Goal: Task Accomplishment & Management: Manage account settings

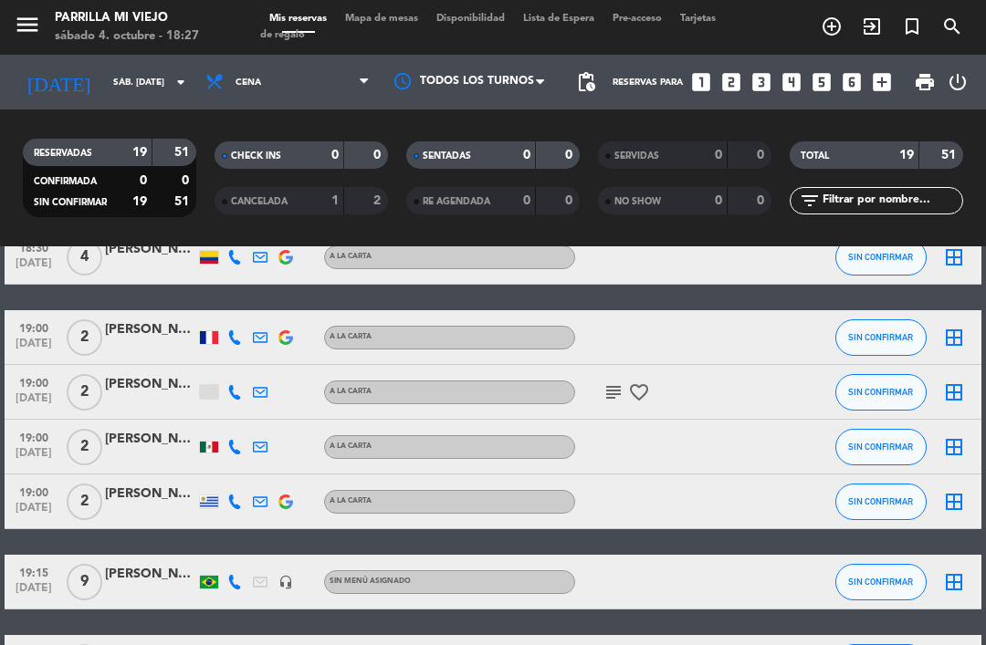
scroll to position [321, 0]
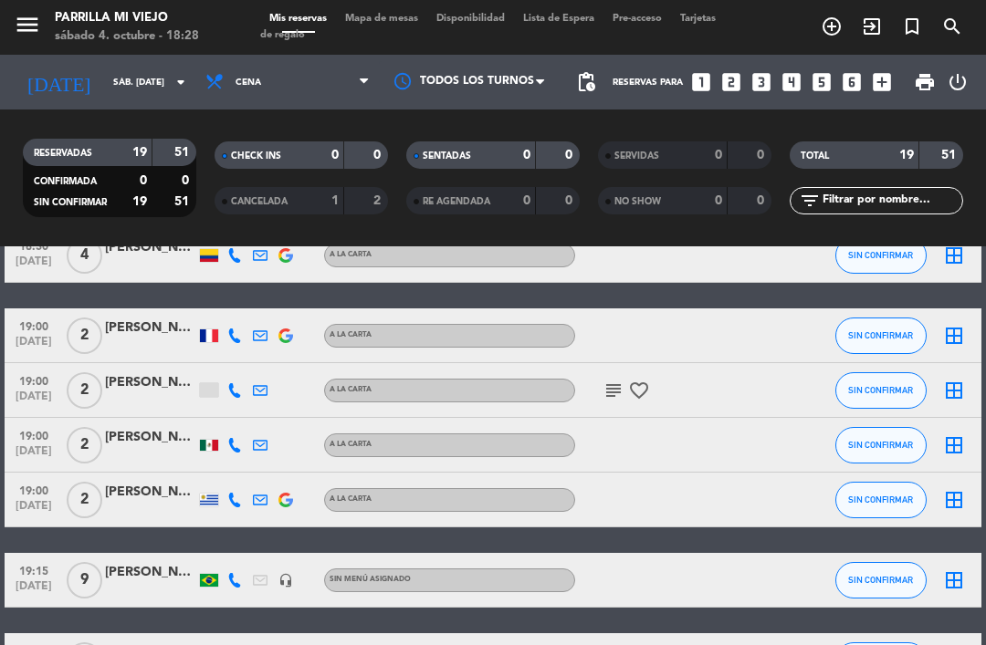
click at [974, 315] on div "border_all" at bounding box center [953, 335] width 55 height 54
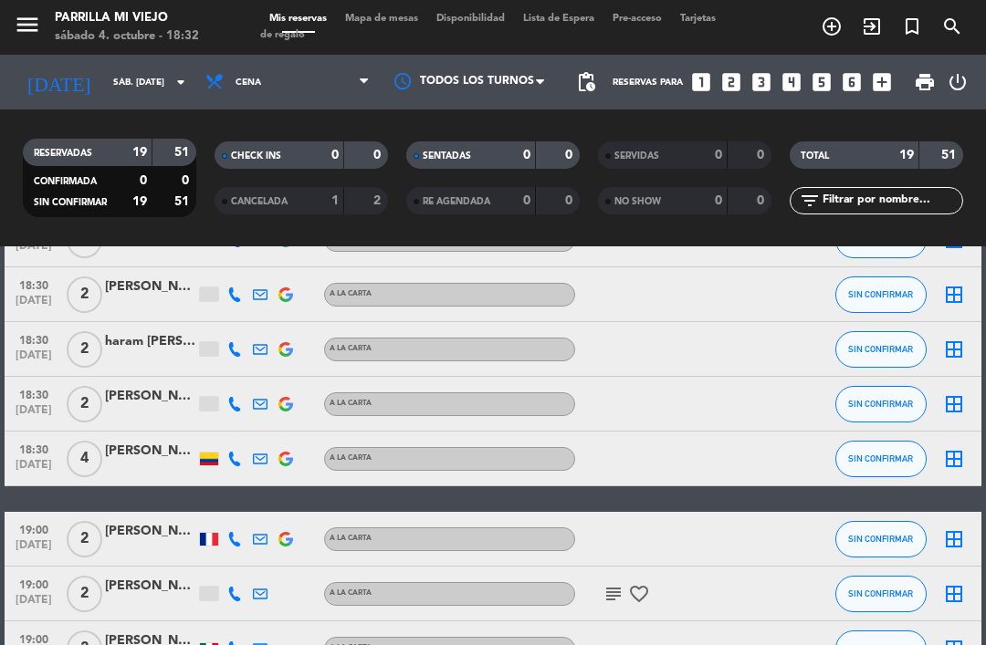
scroll to position [112, 0]
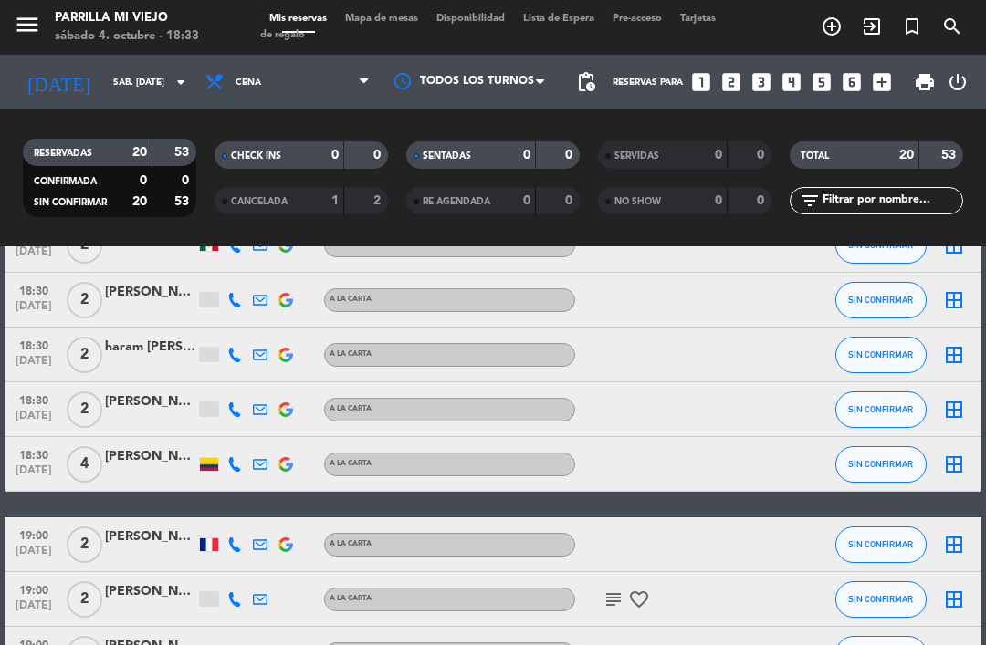
click at [906, 392] on button "SIN CONFIRMAR" at bounding box center [880, 410] width 91 height 37
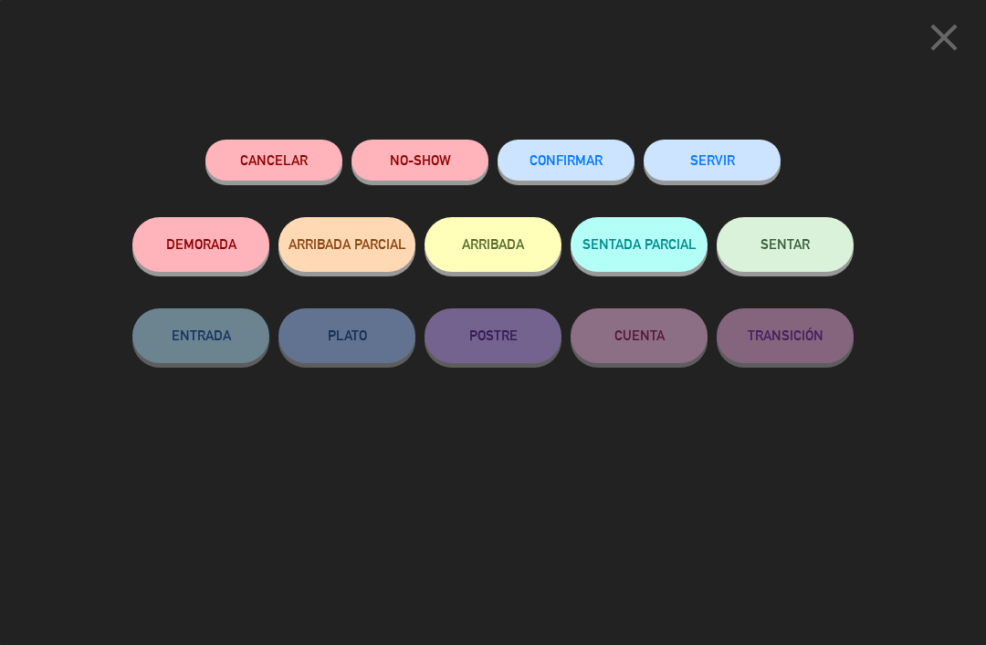
click at [956, 26] on icon "close" at bounding box center [944, 38] width 46 height 46
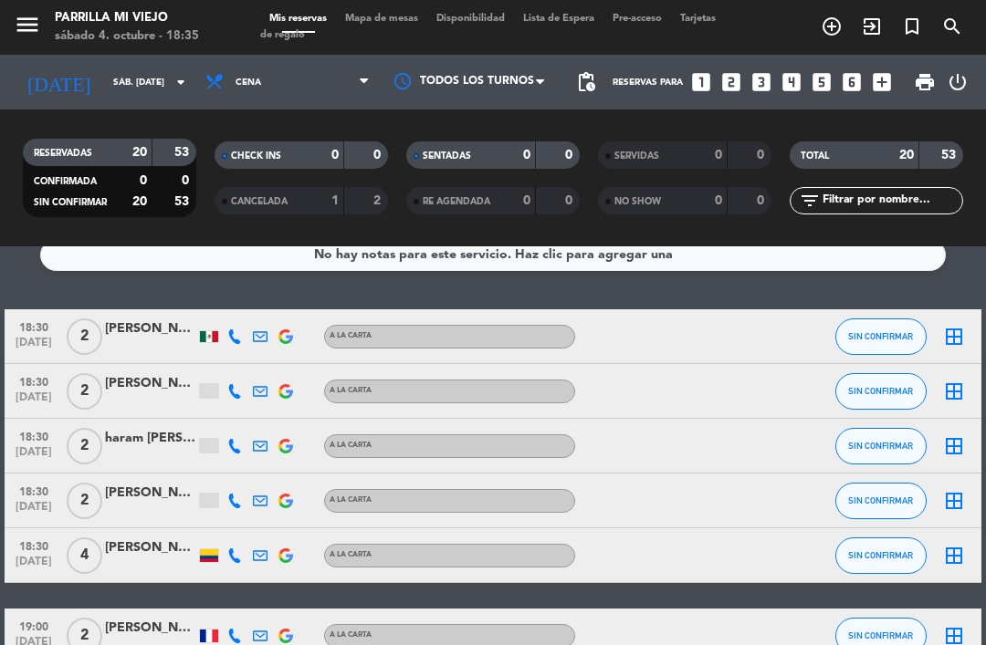
scroll to position [22, 0]
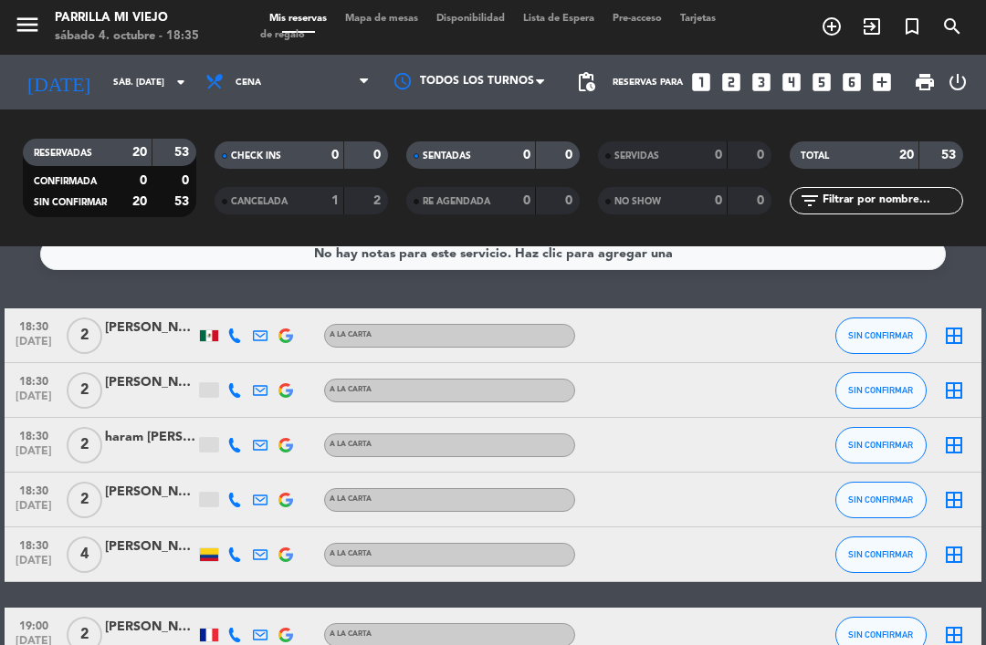
click at [892, 509] on button "SIN CONFIRMAR" at bounding box center [880, 500] width 91 height 37
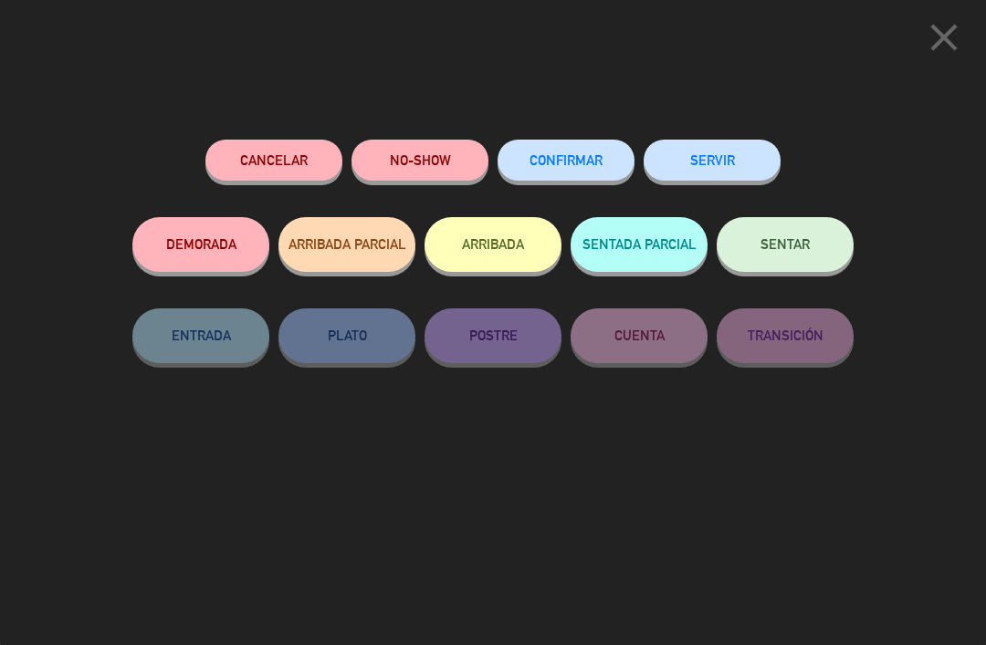
click at [810, 248] on button "SENTAR" at bounding box center [784, 244] width 137 height 55
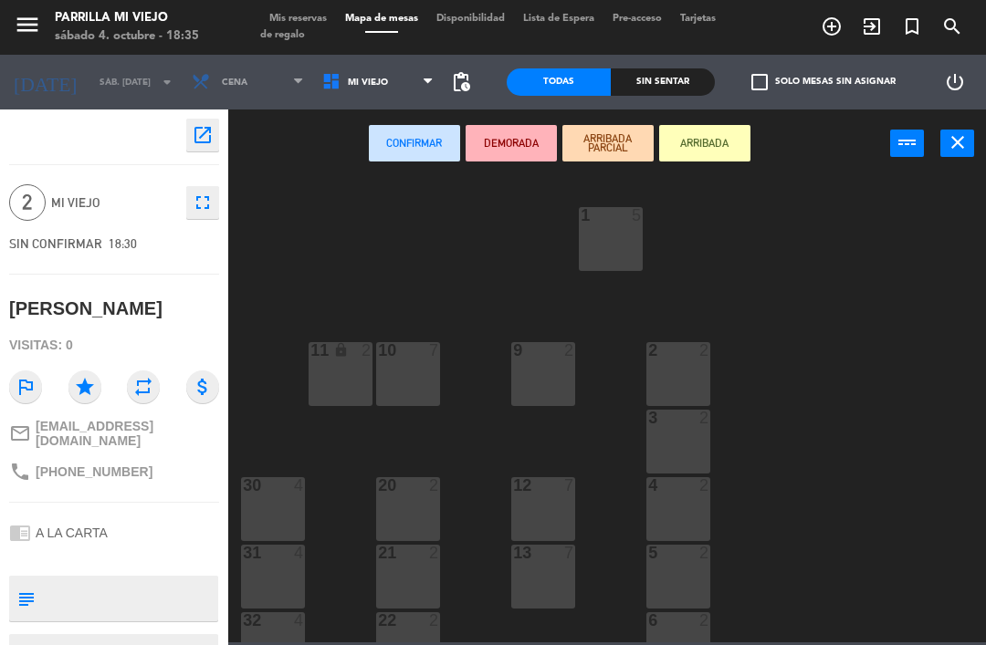
click at [684, 391] on div "2 2" at bounding box center [678, 374] width 64 height 64
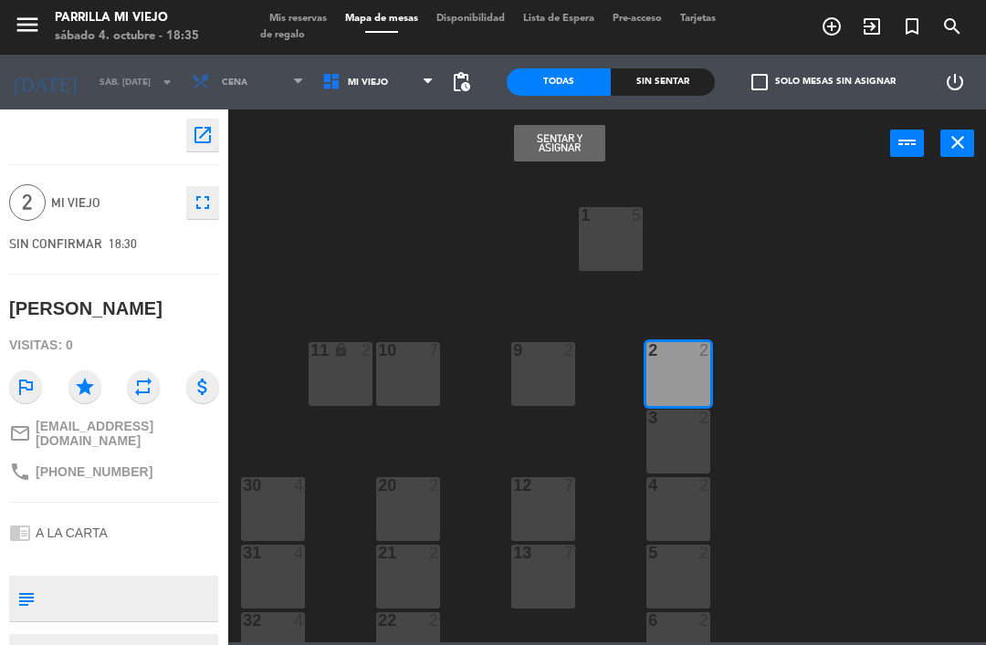
click at [567, 137] on button "Sentar y Asignar" at bounding box center [559, 143] width 91 height 37
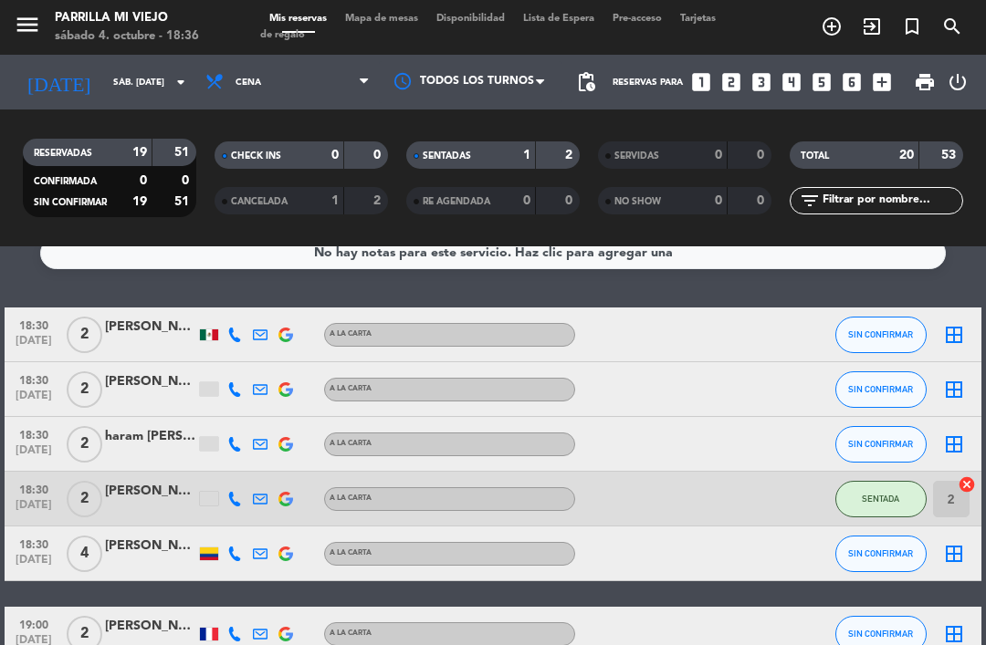
scroll to position [29, 0]
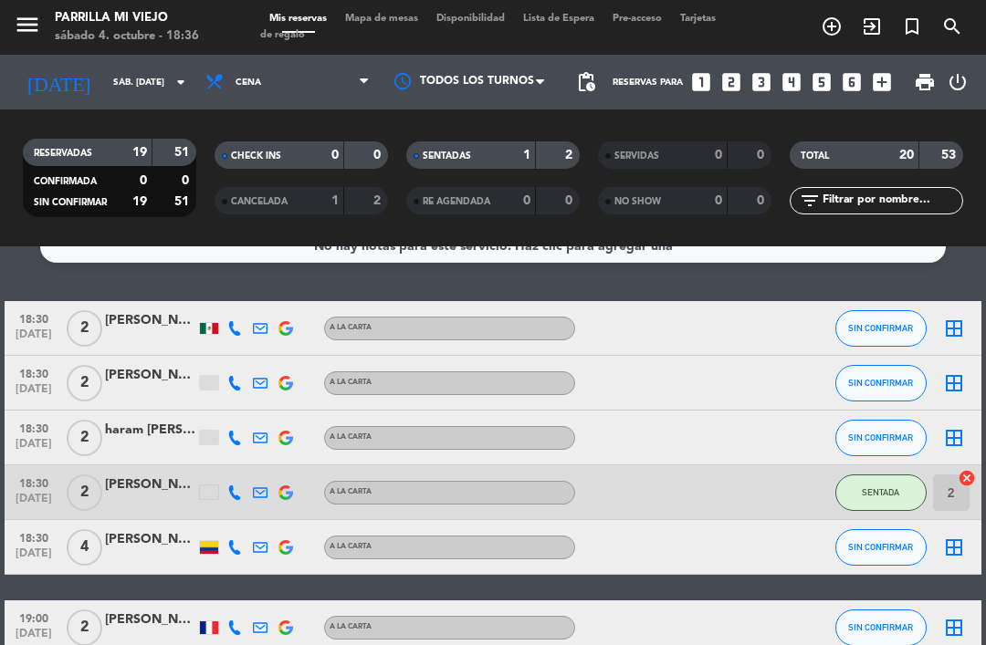
click at [351, 338] on div "A LA CARTA" at bounding box center [449, 329] width 251 height 24
click at [788, 475] on div "18:30 [DATE] 2 [PERSON_NAME] A [PERSON_NAME] SENTADA 2 cancel" at bounding box center [493, 492] width 976 height 55
click at [776, 484] on div at bounding box center [752, 492] width 49 height 54
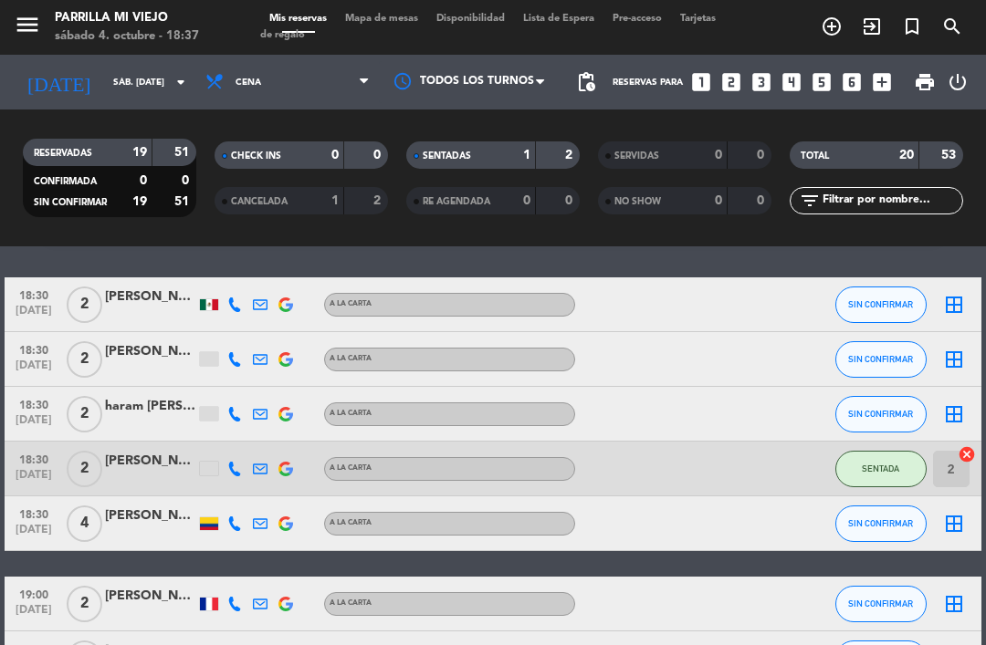
scroll to position [58, 0]
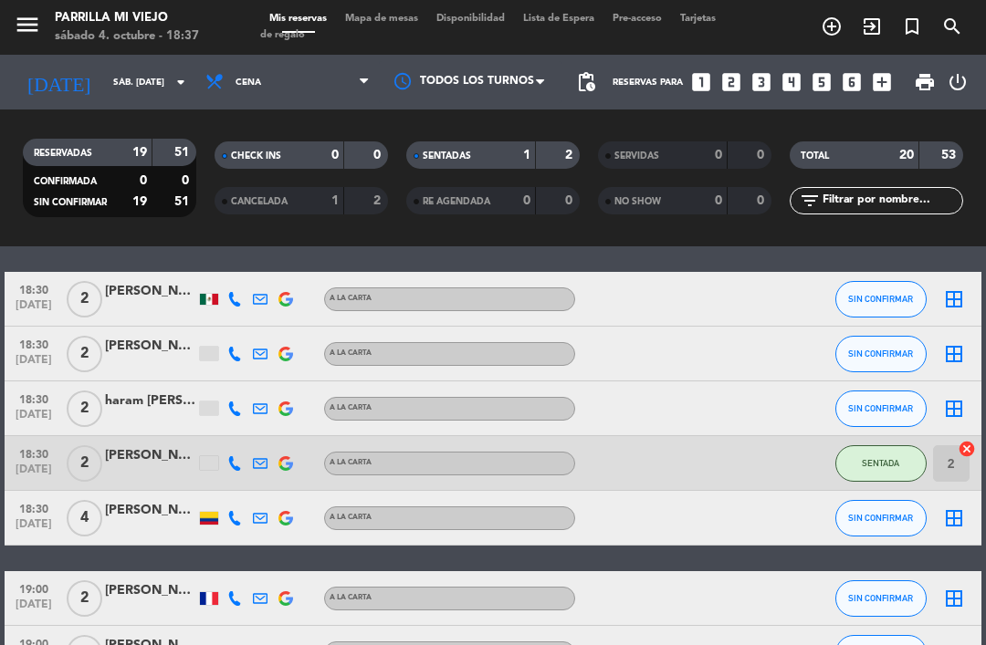
click at [890, 349] on span "SIN CONFIRMAR" at bounding box center [880, 354] width 65 height 10
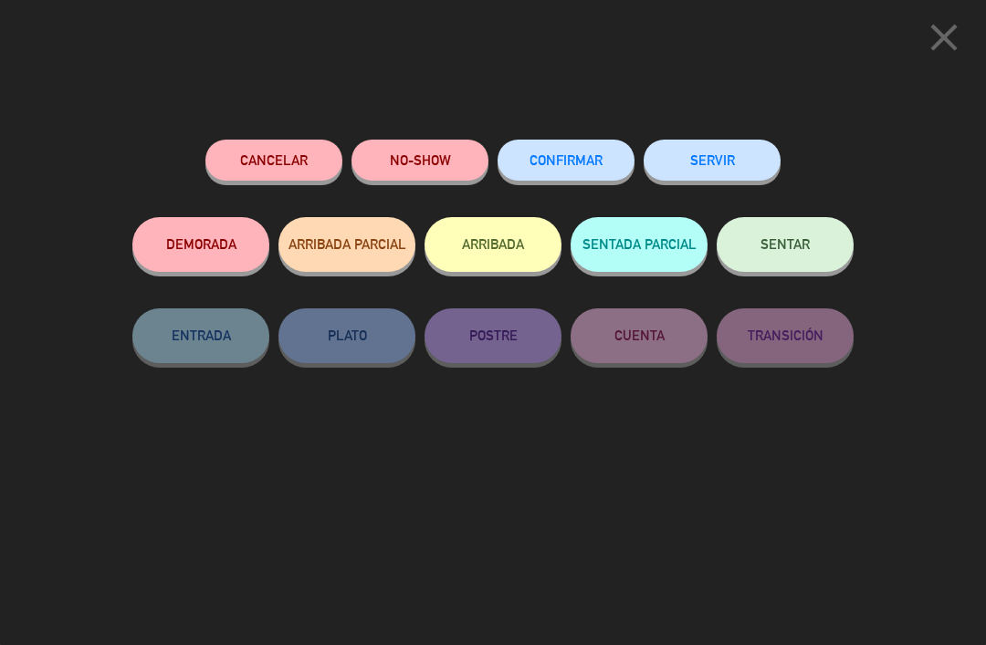
click at [804, 260] on button "SENTAR" at bounding box center [784, 244] width 137 height 55
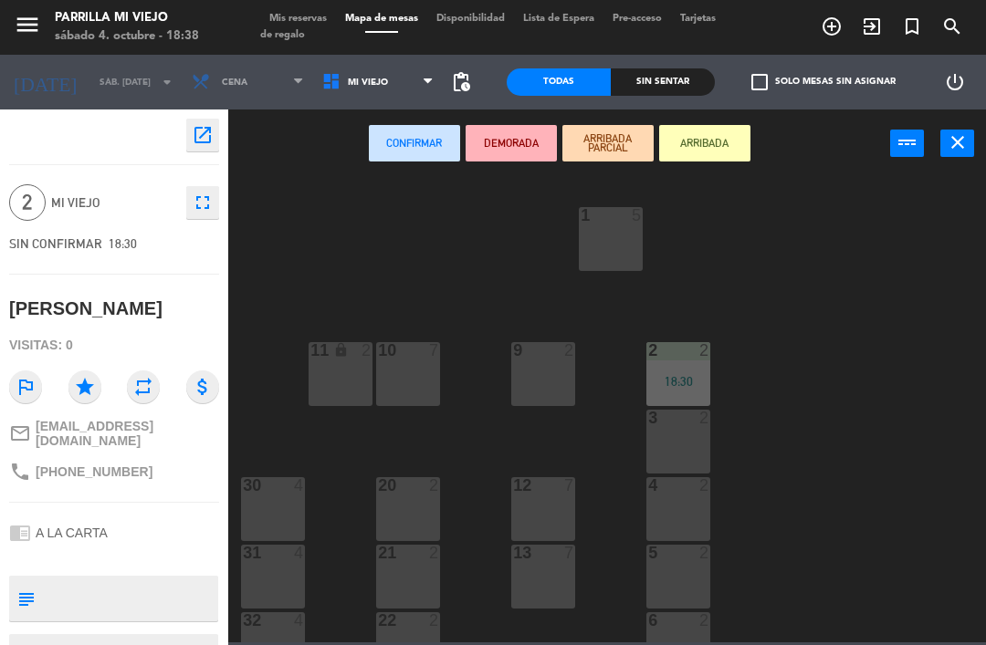
click at [694, 570] on div "5 2" at bounding box center [678, 577] width 64 height 64
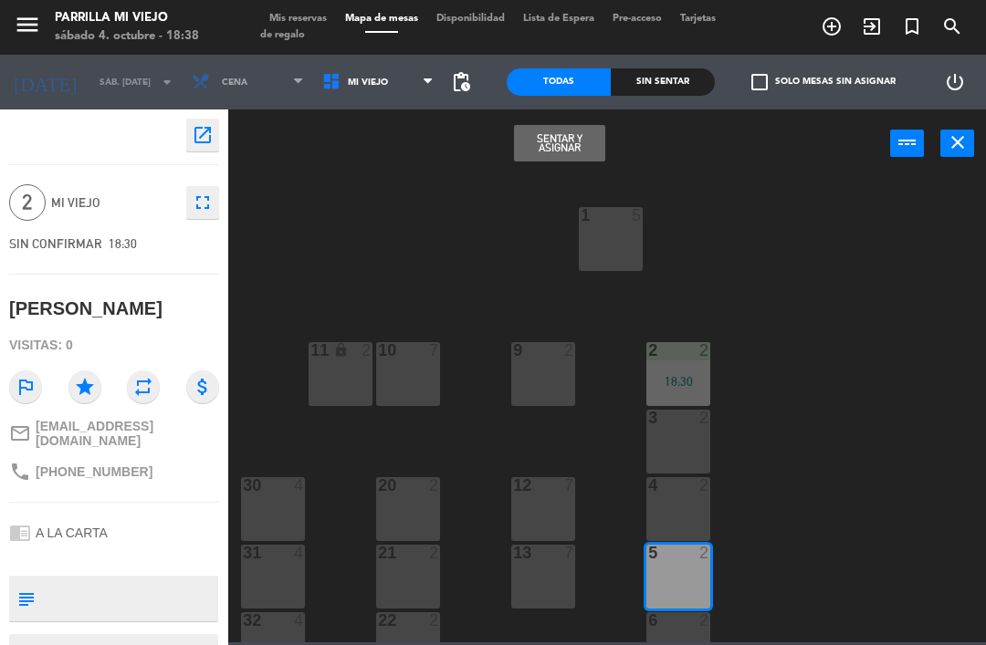
click at [578, 145] on button "Sentar y Asignar" at bounding box center [559, 143] width 91 height 37
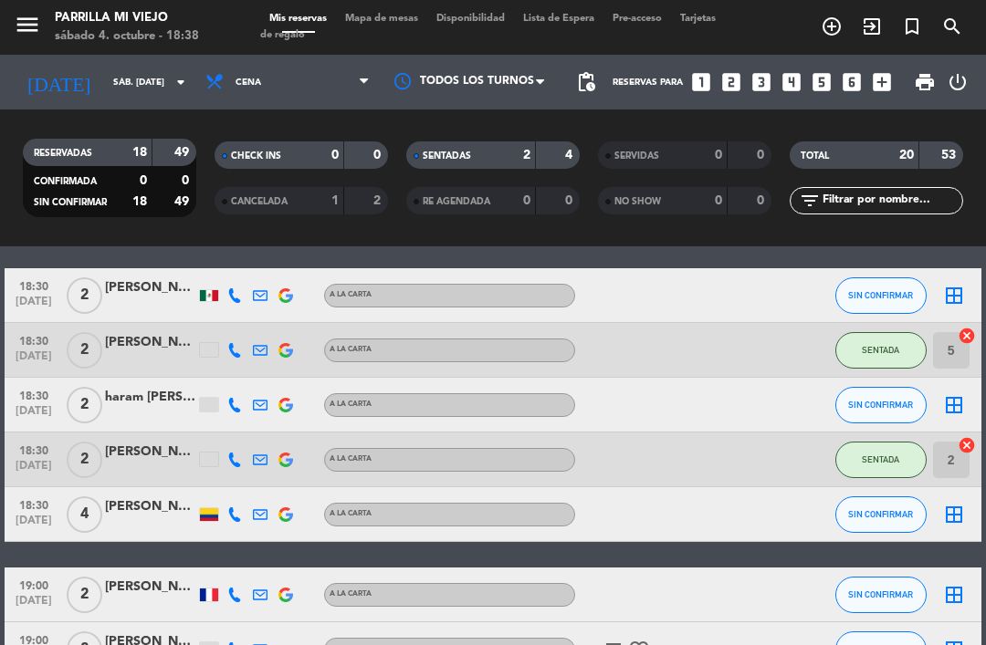
scroll to position [63, 0]
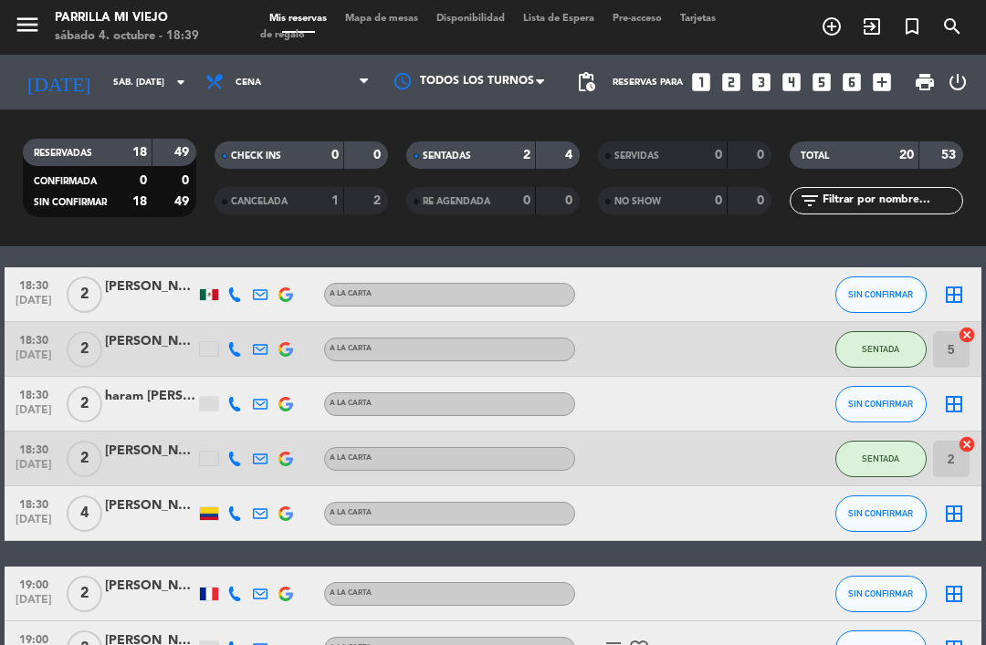
click at [515, 163] on div "2" at bounding box center [513, 155] width 37 height 21
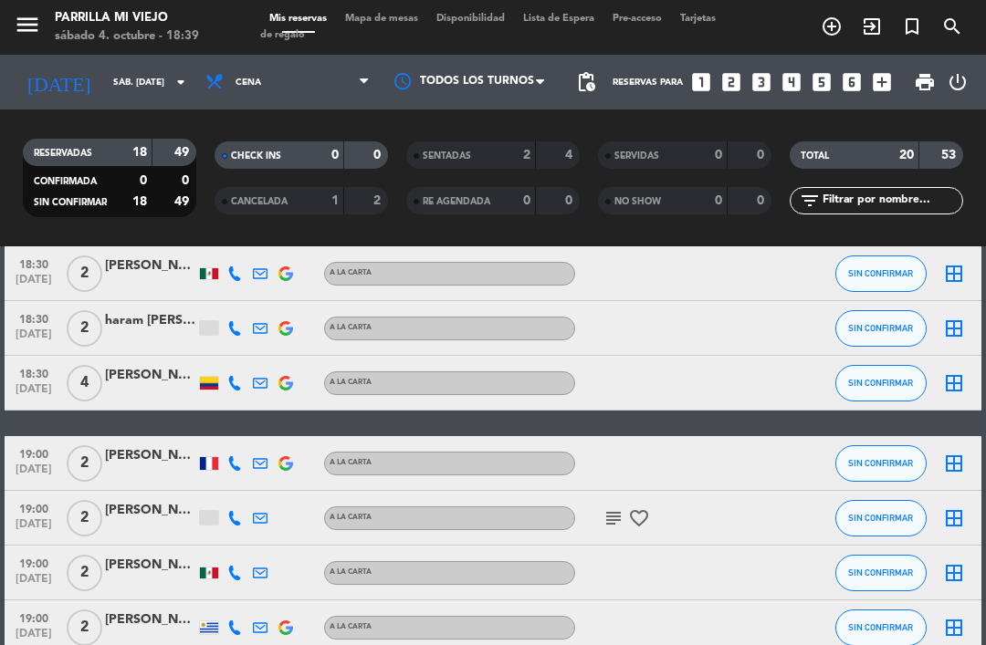
scroll to position [85, 0]
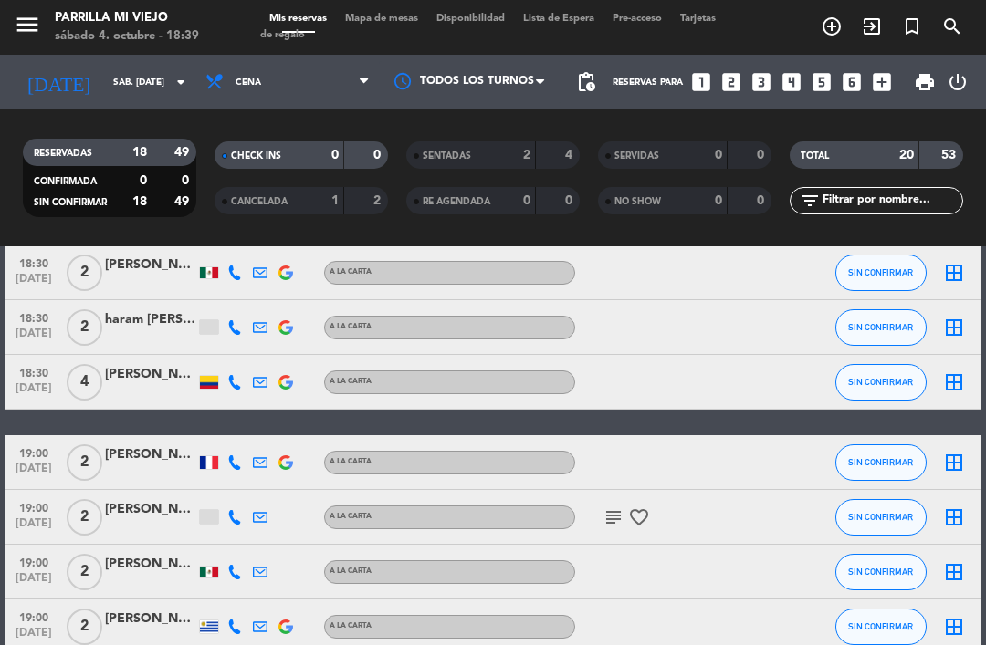
click at [131, 382] on div "[PERSON_NAME]" at bounding box center [150, 374] width 91 height 21
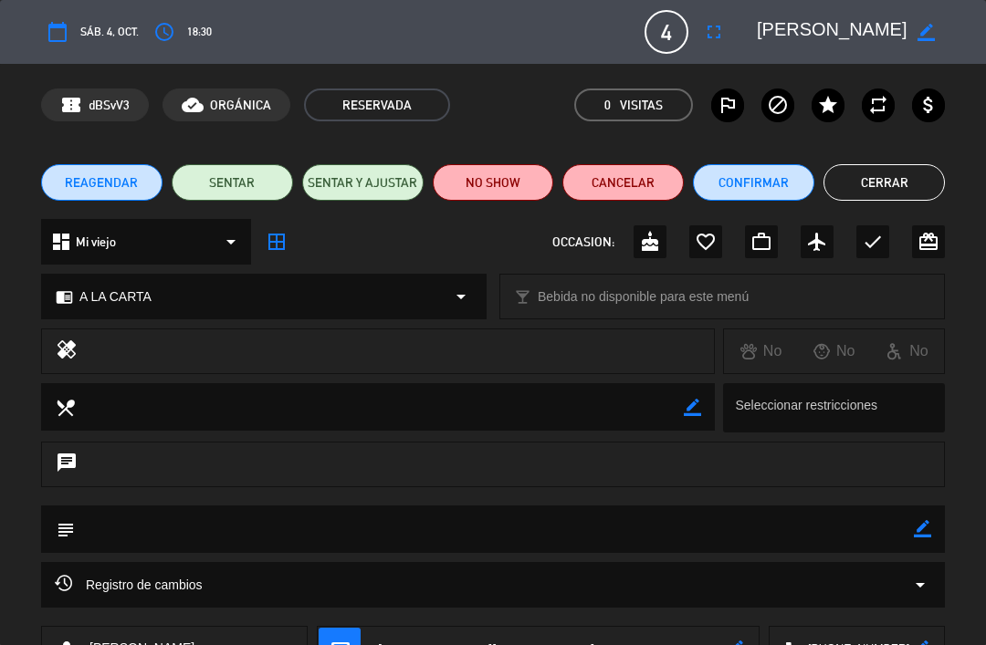
click at [719, 28] on icon "fullscreen" at bounding box center [714, 32] width 22 height 22
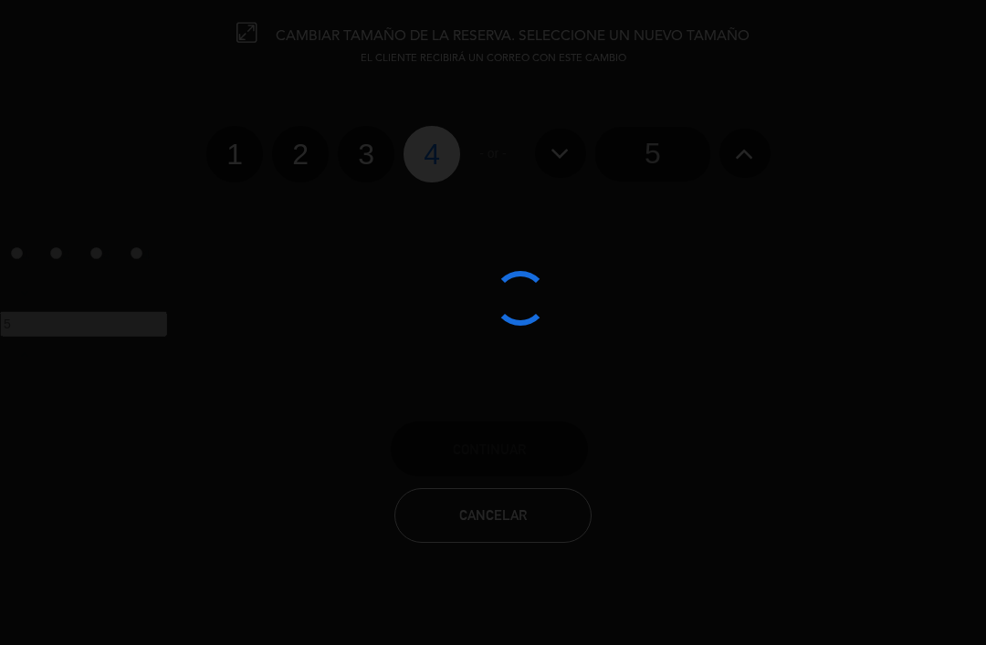
click at [706, 144] on div at bounding box center [493, 322] width 986 height 645
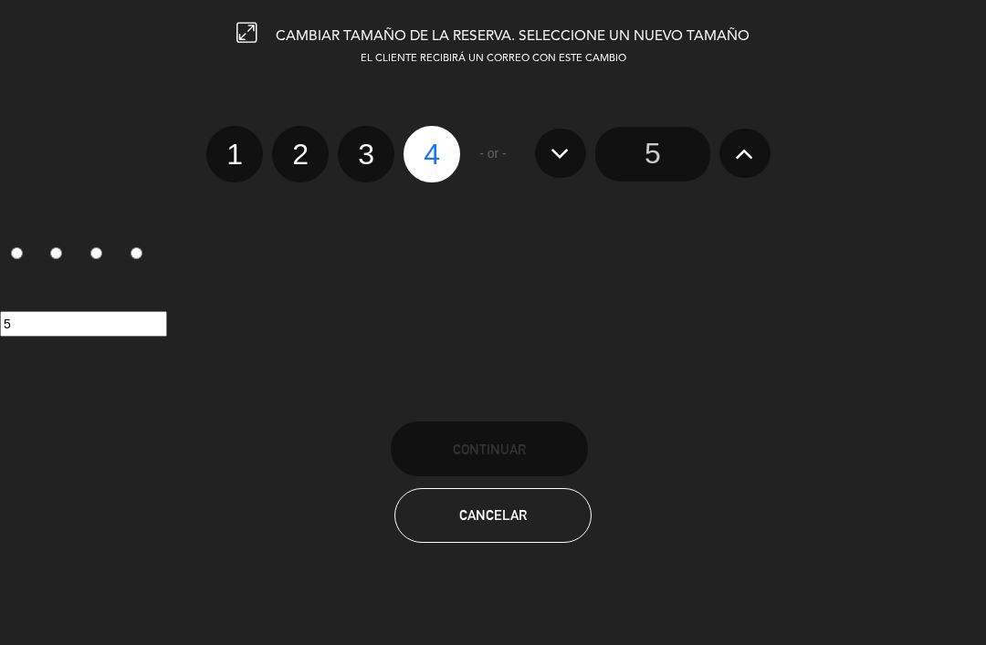
click at [671, 178] on input "5" at bounding box center [652, 154] width 115 height 55
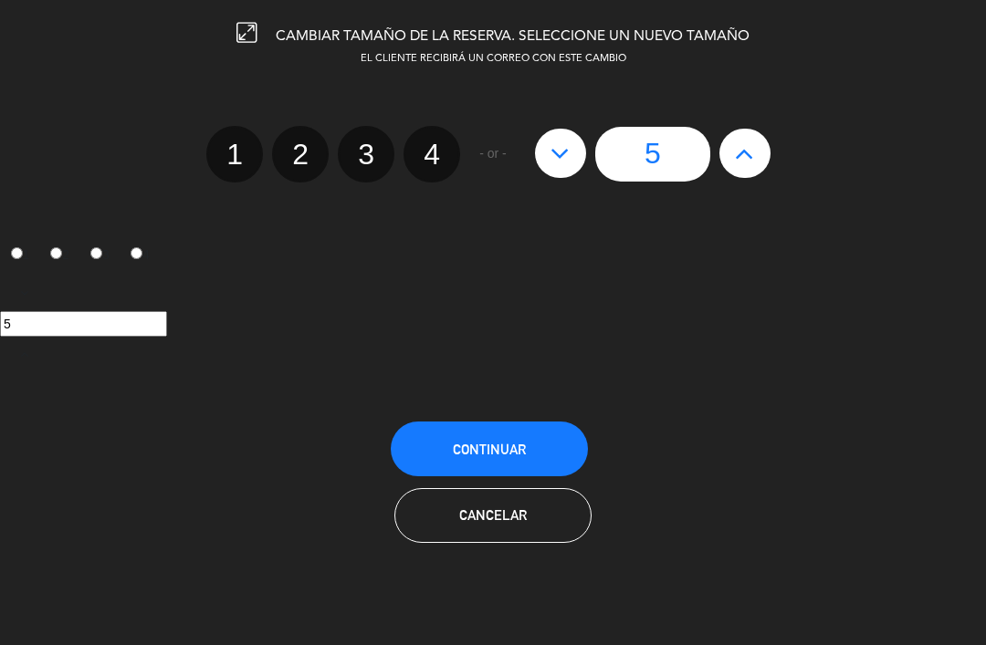
click at [562, 431] on button "Continuar" at bounding box center [489, 449] width 197 height 55
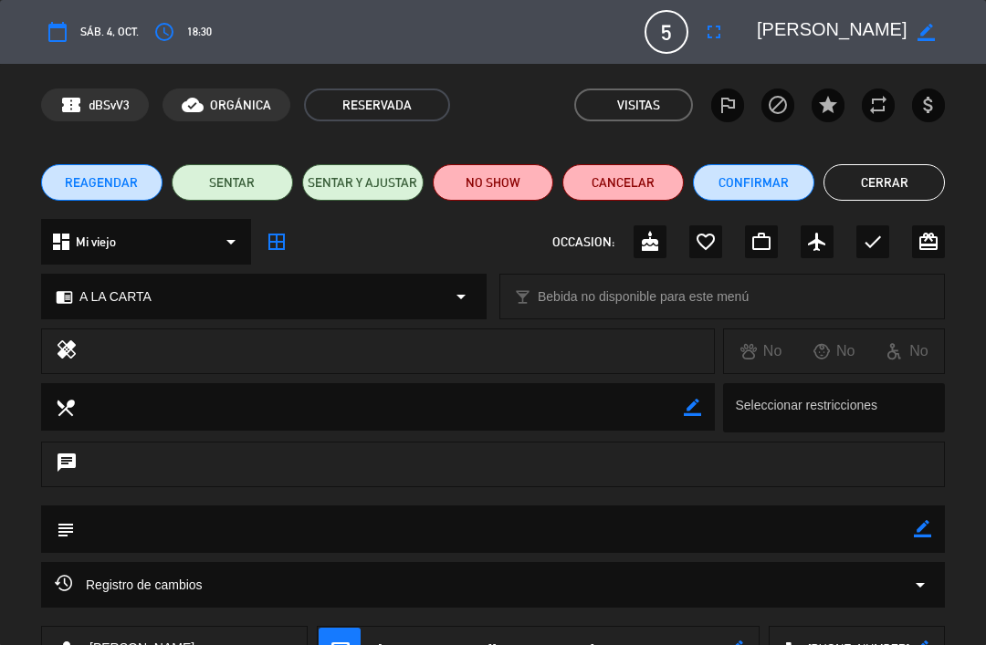
click at [902, 166] on button "Cerrar" at bounding box center [883, 182] width 121 height 37
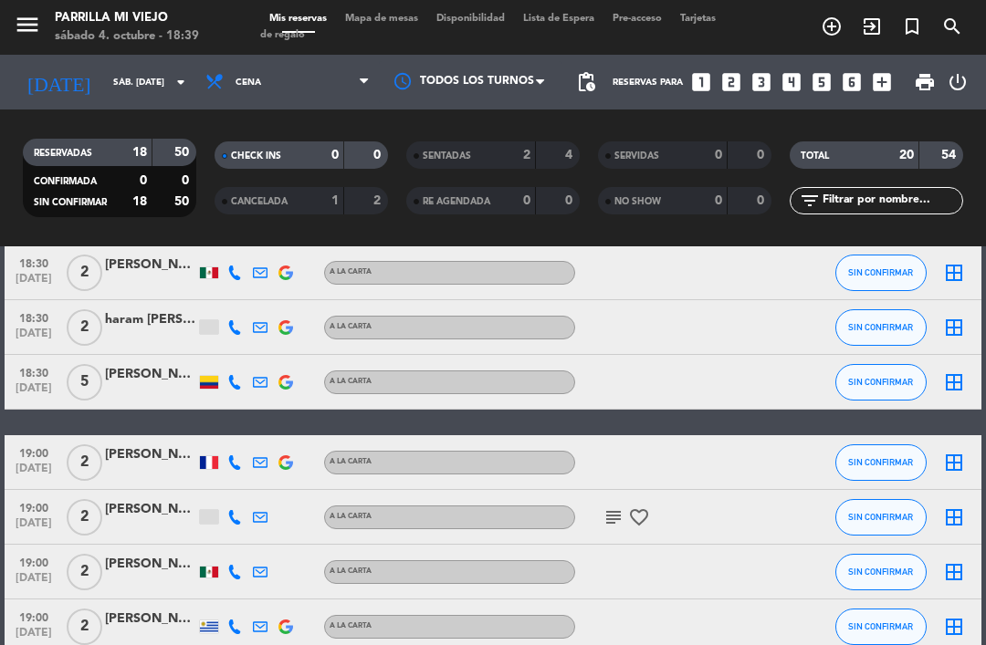
click at [871, 392] on button "SIN CONFIRMAR" at bounding box center [880, 382] width 91 height 37
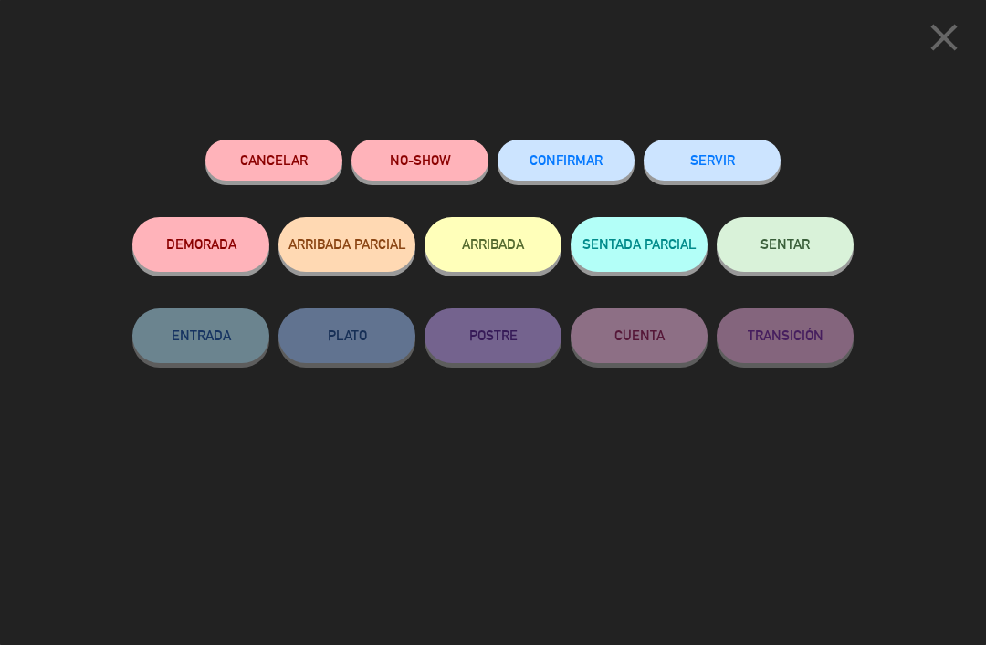
click at [768, 235] on button "SENTAR" at bounding box center [784, 244] width 137 height 55
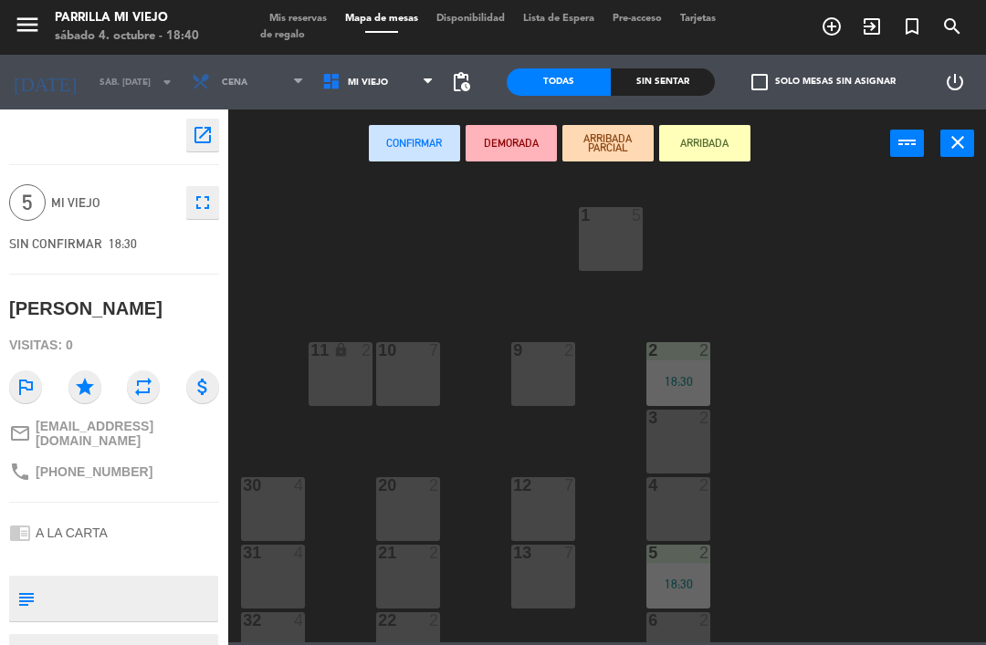
click at [559, 518] on div "12 7" at bounding box center [543, 509] width 64 height 64
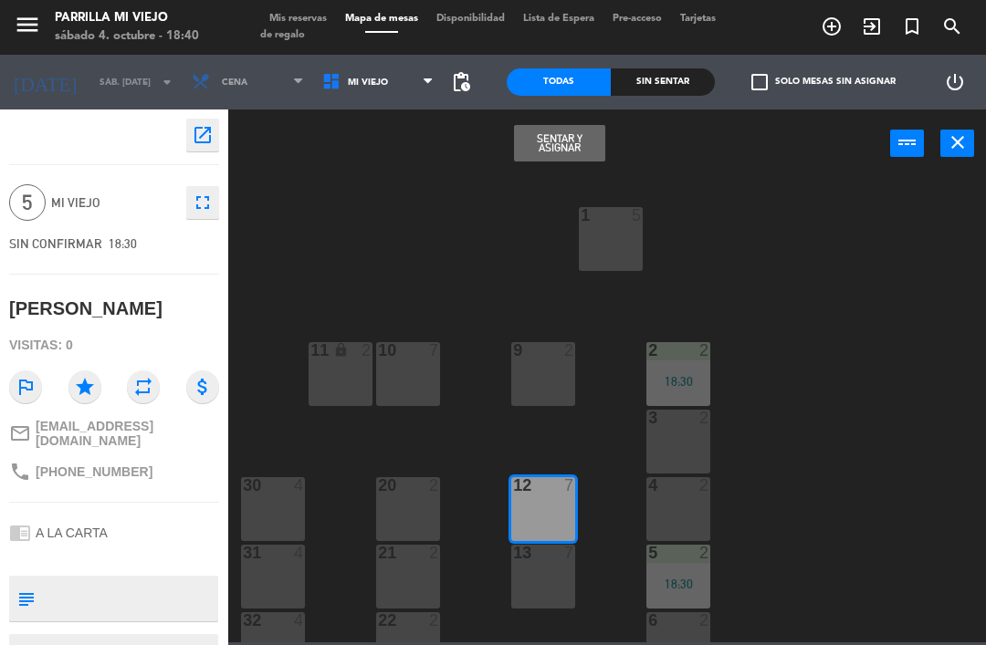
click at [553, 161] on button "Sentar y Asignar" at bounding box center [559, 143] width 91 height 37
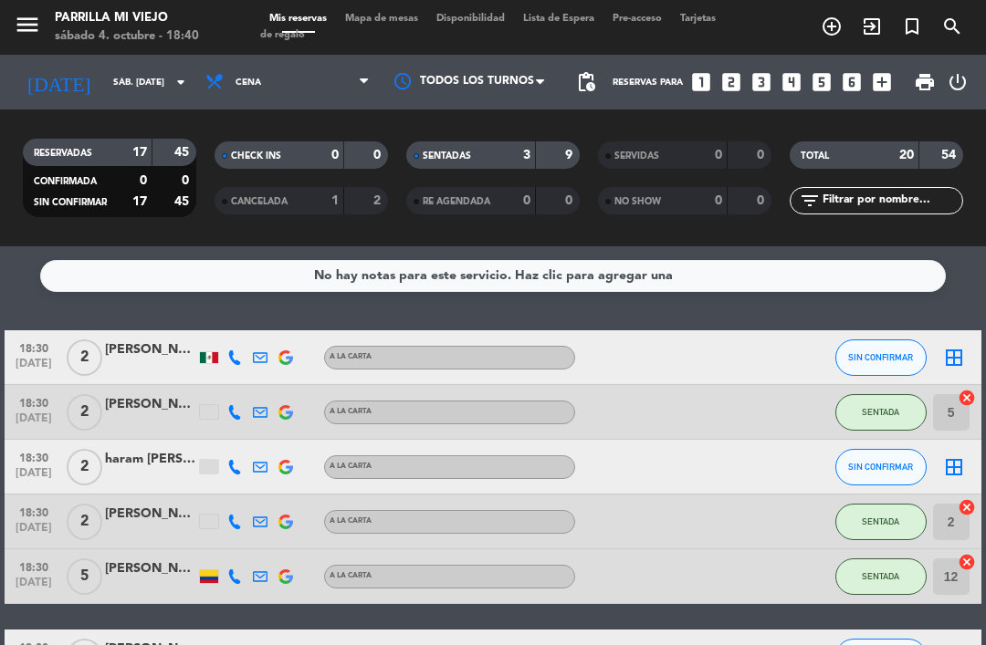
click at [515, 165] on div "SENTADAS 3 9" at bounding box center [492, 154] width 173 height 27
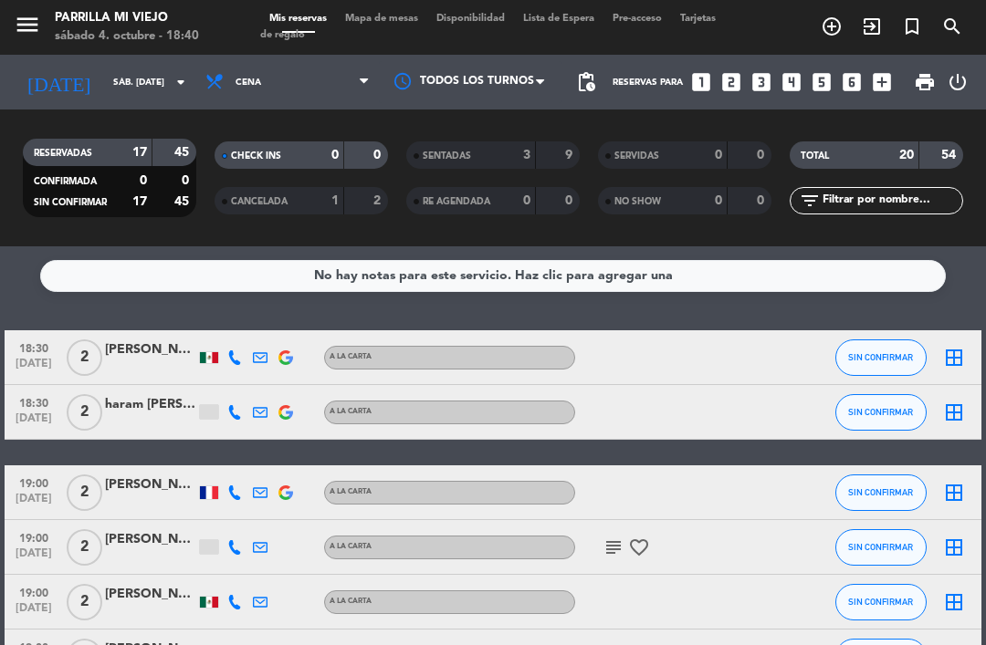
click at [137, 365] on div at bounding box center [150, 368] width 91 height 15
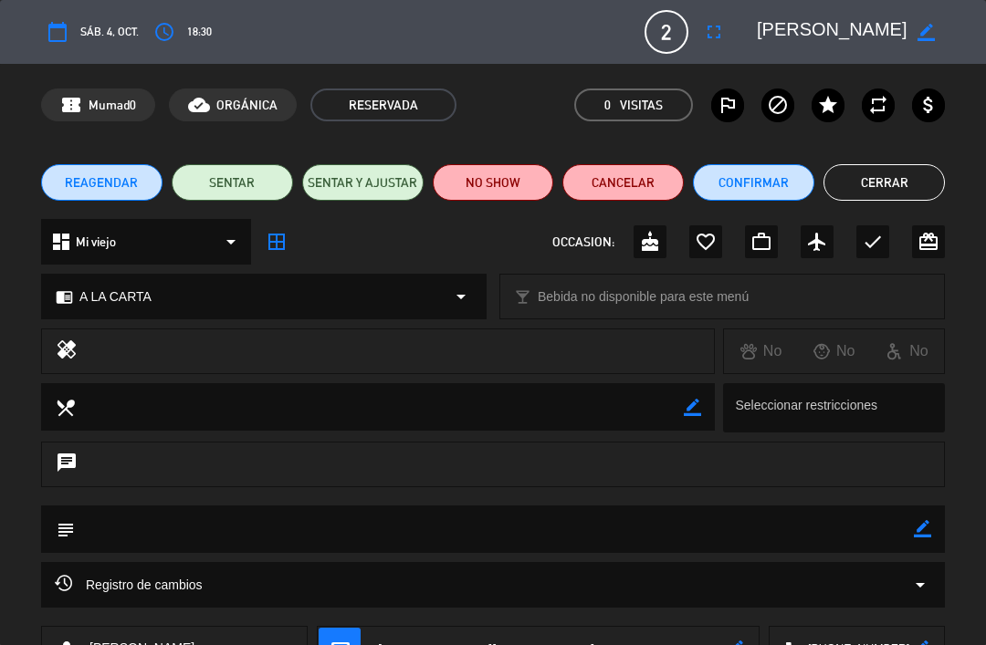
click at [497, 176] on button "NO SHOW" at bounding box center [493, 182] width 121 height 37
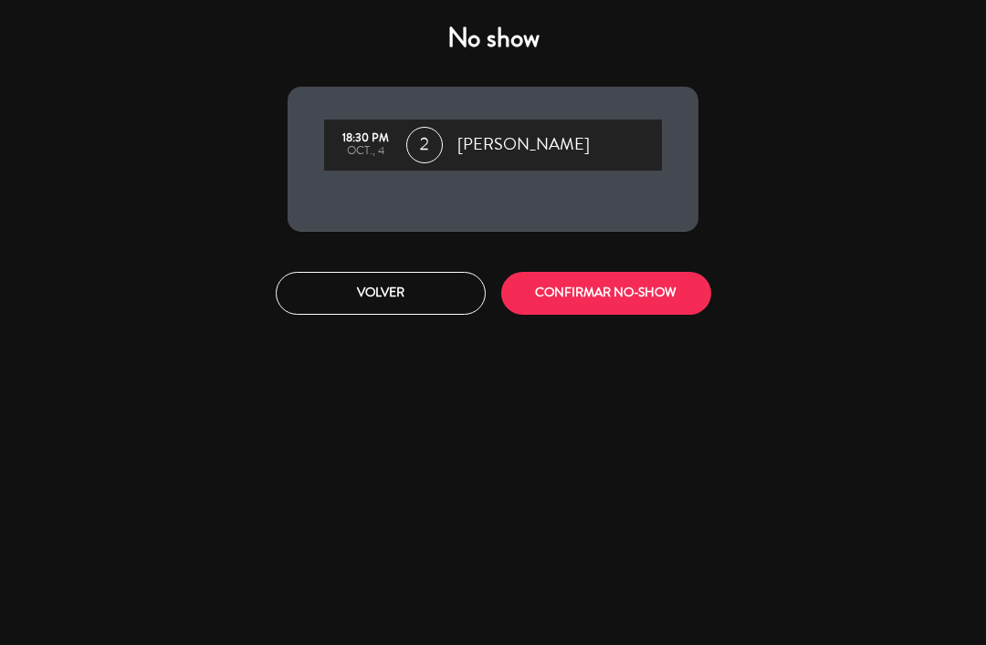
click at [606, 284] on button "CONFIRMAR NO-SHOW" at bounding box center [606, 293] width 210 height 43
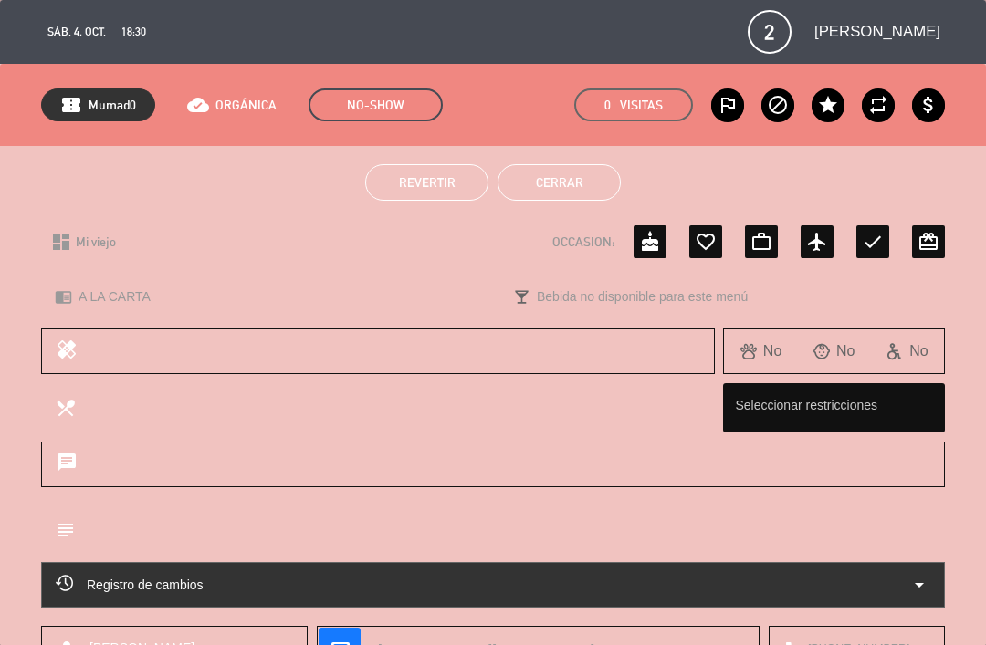
click at [548, 179] on button "Cerrar" at bounding box center [558, 182] width 123 height 37
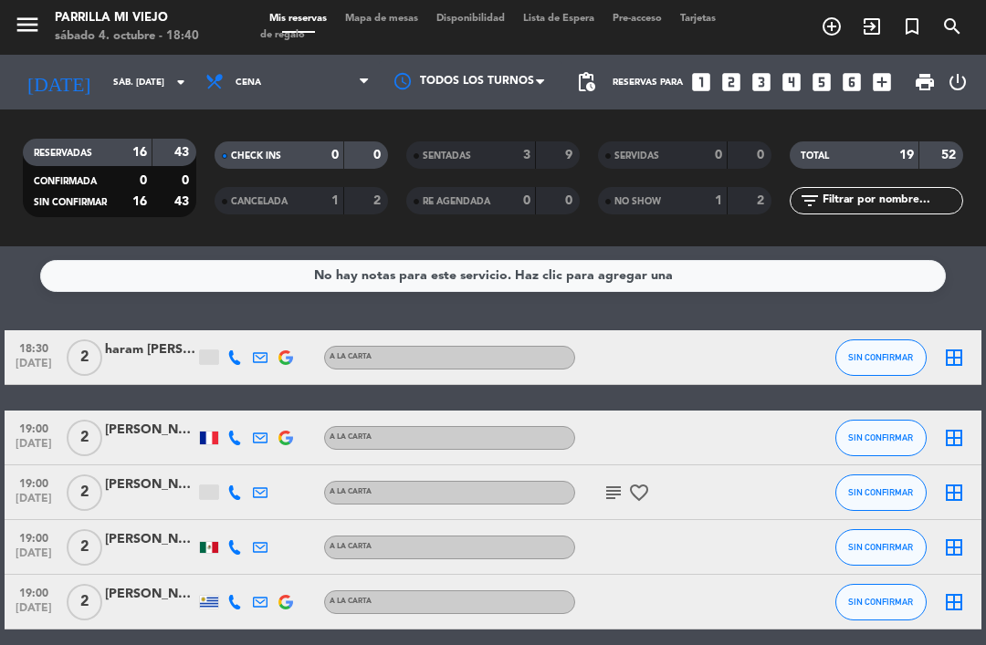
click at [150, 374] on div at bounding box center [150, 368] width 91 height 15
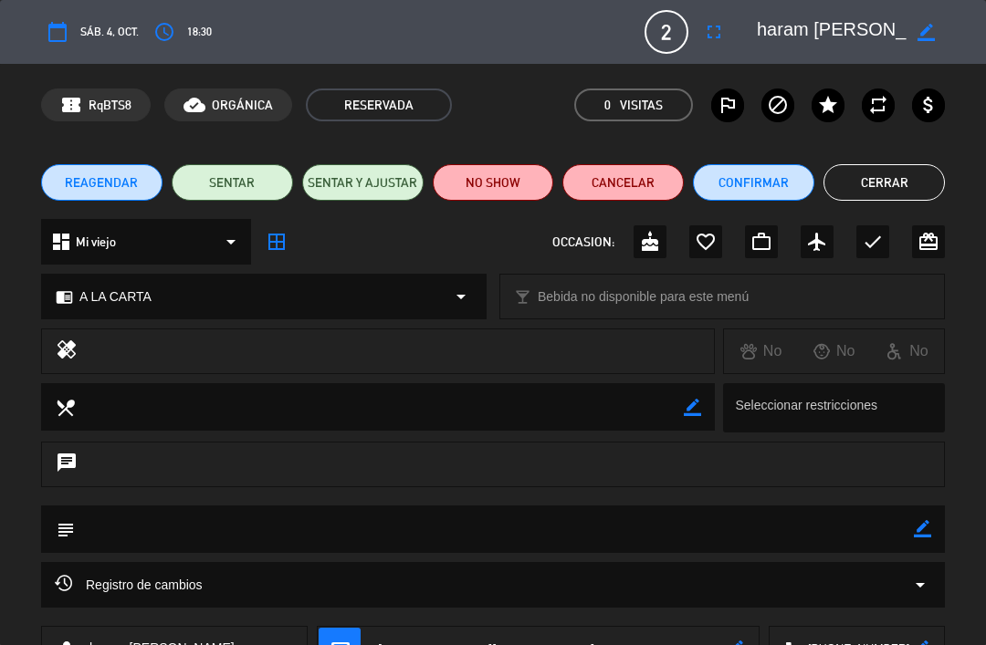
click at [472, 171] on button "NO SHOW" at bounding box center [493, 182] width 121 height 37
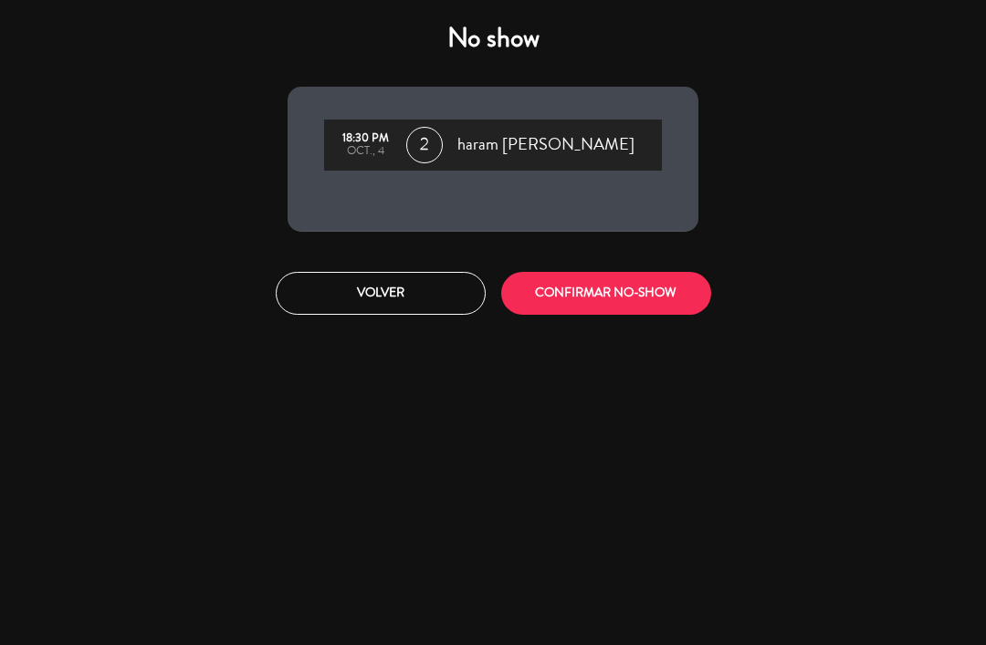
click at [624, 295] on button "CONFIRMAR NO-SHOW" at bounding box center [606, 293] width 210 height 43
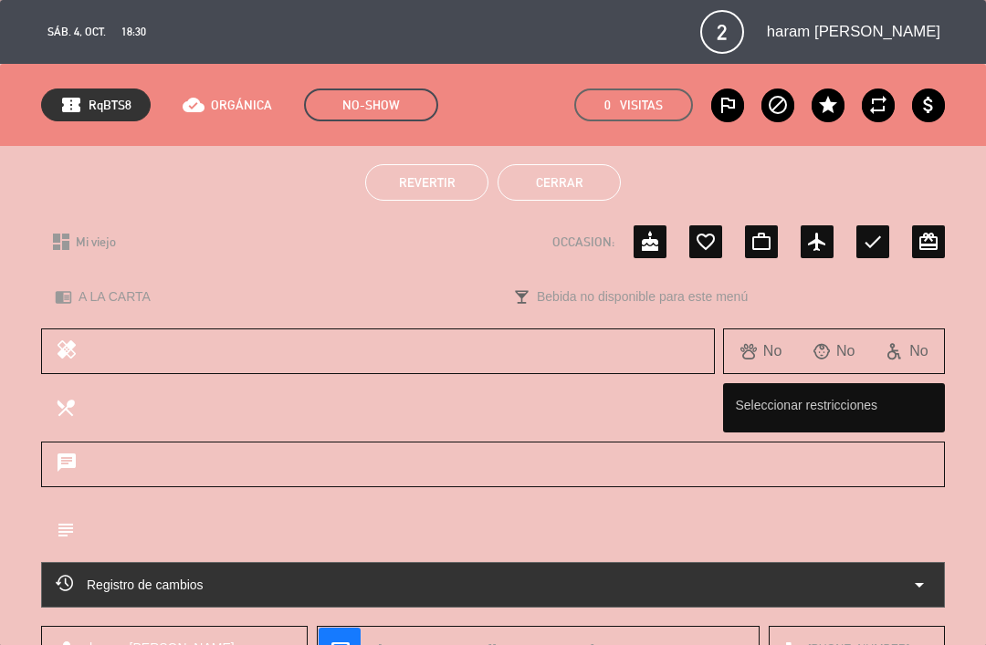
click at [561, 182] on button "Cerrar" at bounding box center [558, 182] width 123 height 37
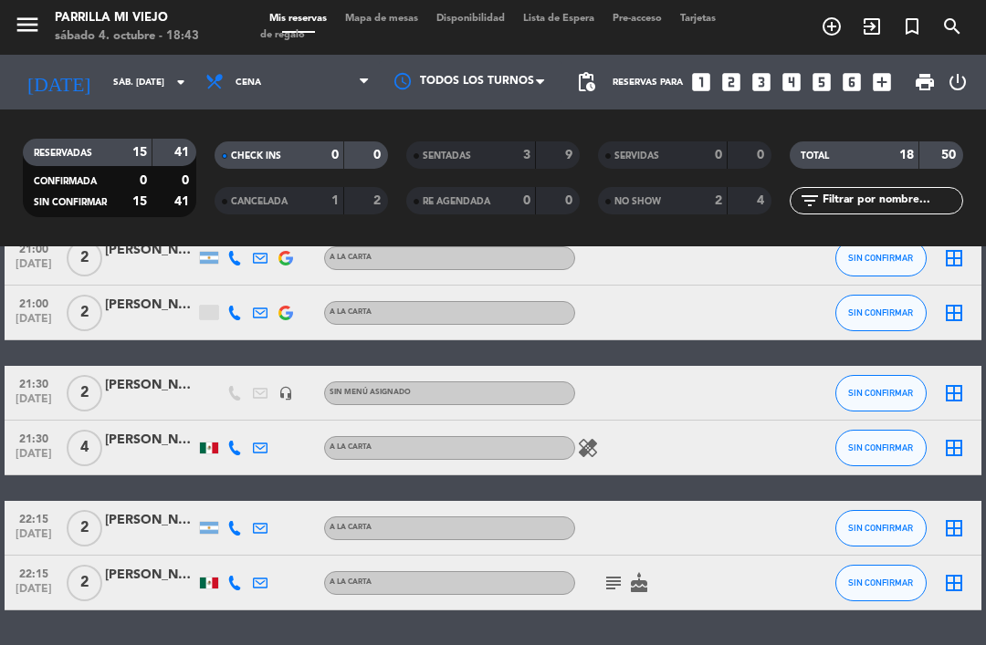
scroll to position [667, 0]
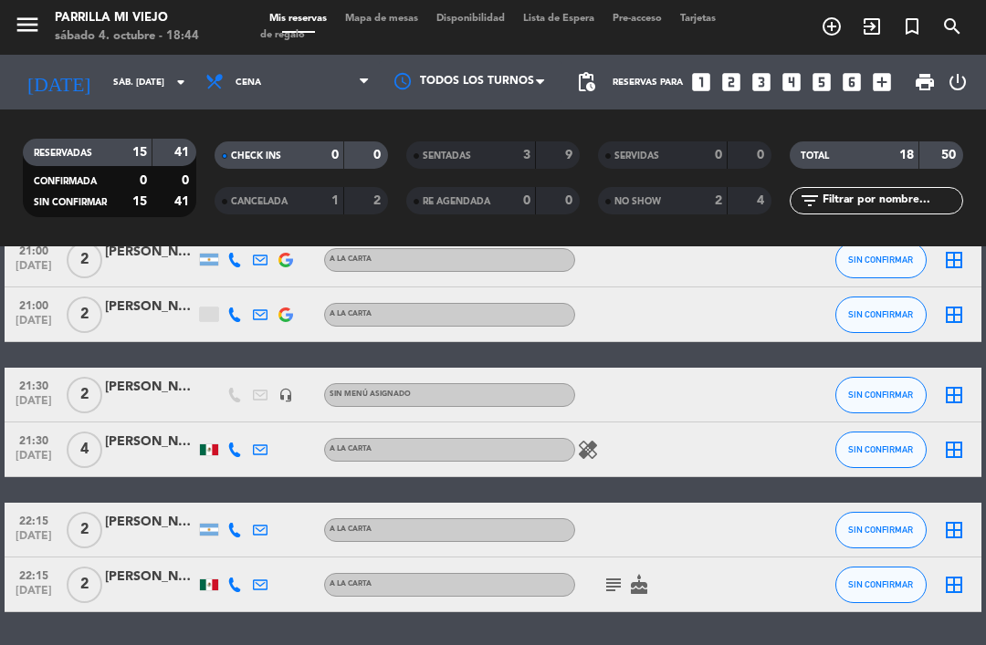
click at [125, 533] on div at bounding box center [150, 540] width 91 height 15
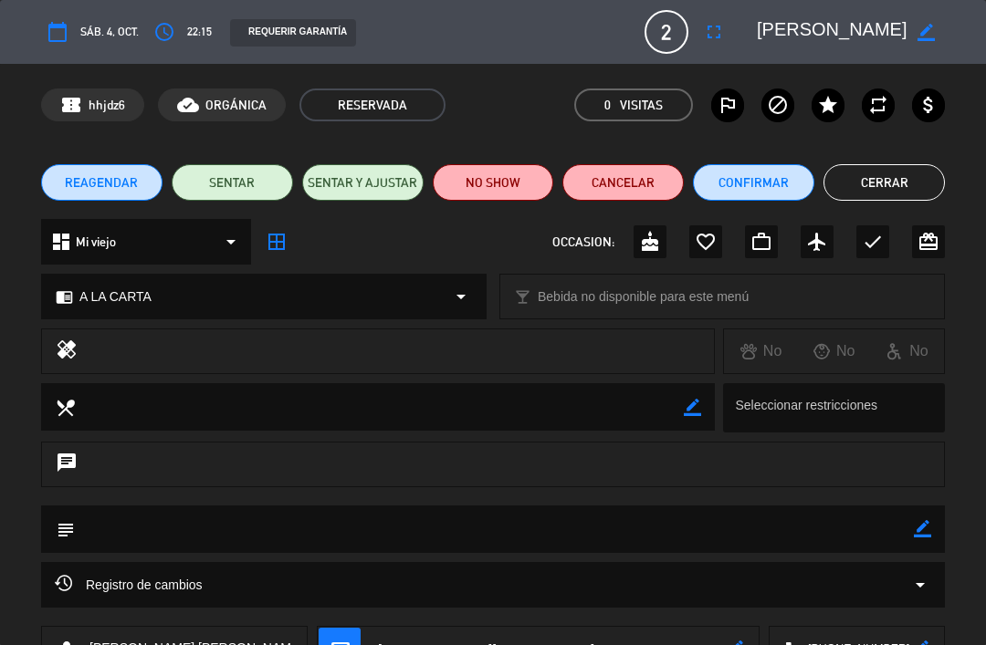
click at [927, 157] on div "REAGENDAR SENTAR SENTAR Y AJUSTAR NO SHOW Cancelar Confirmar Cerrar" at bounding box center [493, 182] width 986 height 73
click at [863, 175] on button "Cerrar" at bounding box center [883, 182] width 121 height 37
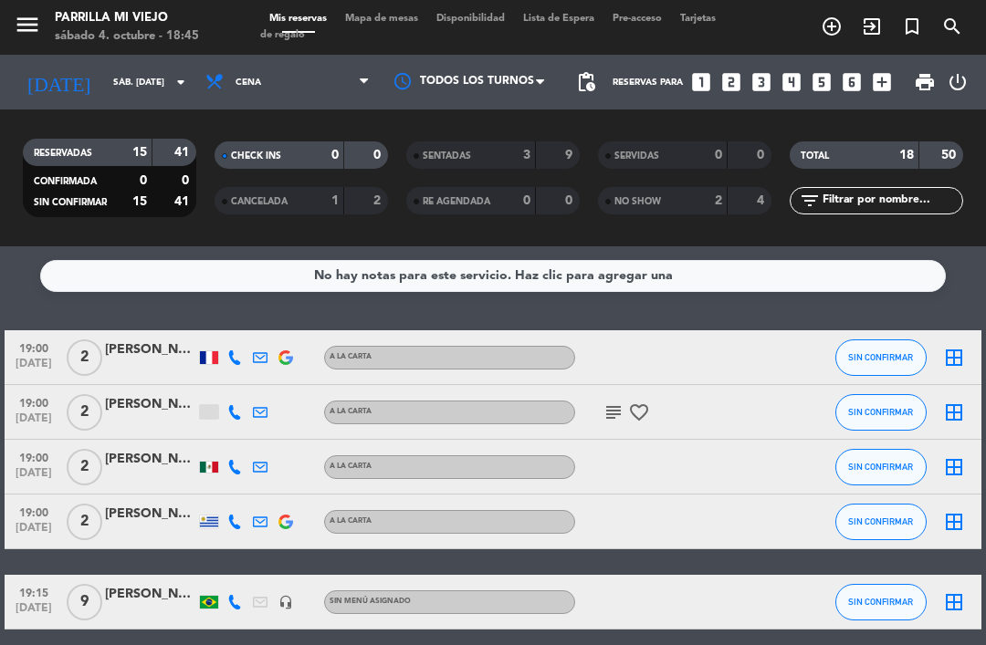
click at [619, 402] on icon "subject" at bounding box center [613, 413] width 22 height 22
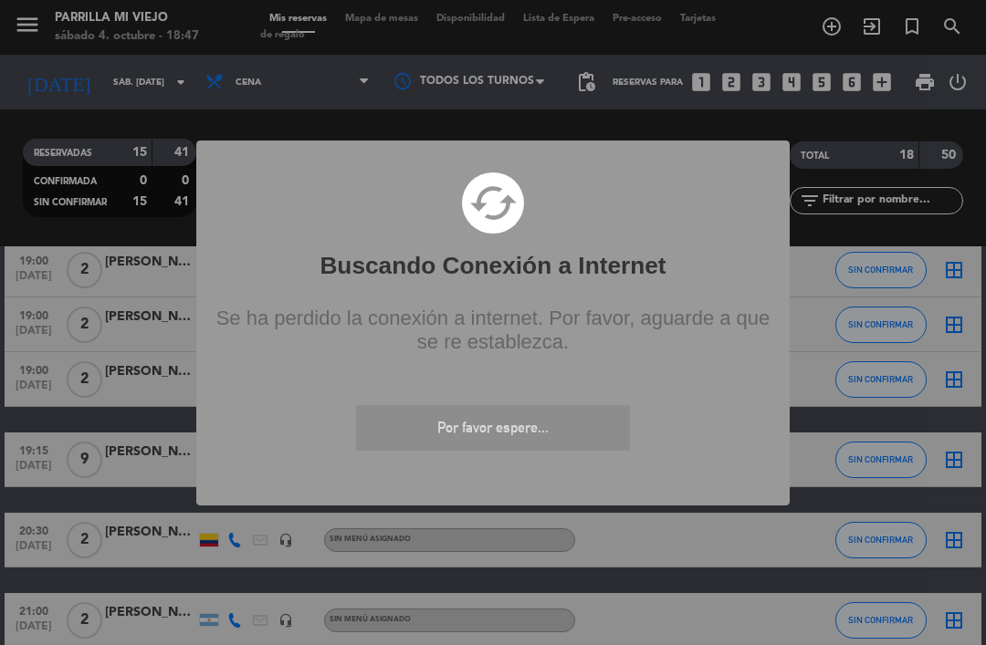
scroll to position [157, 0]
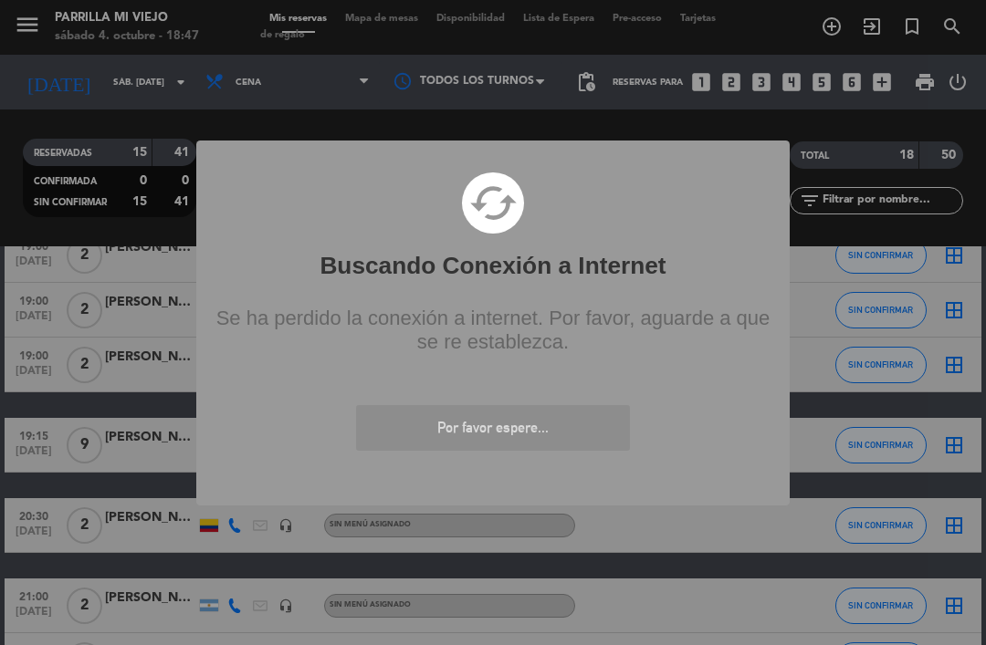
click at [647, 503] on div "? ! i Buscando Conexión a Internet × cached Se ha perdido la conexión a interne…" at bounding box center [492, 323] width 593 height 365
